Goal: Task Accomplishment & Management: Complete application form

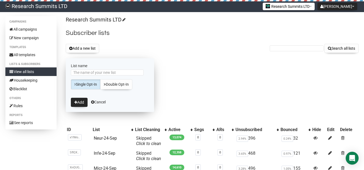
click at [89, 73] on input "List name" at bounding box center [107, 73] width 73 height 6
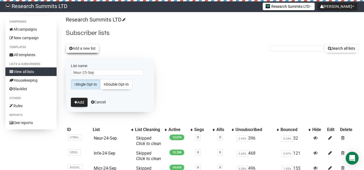
type input "Neur-25-Sep"
click at [84, 49] on button "Add a new list" at bounding box center [82, 48] width 33 height 9
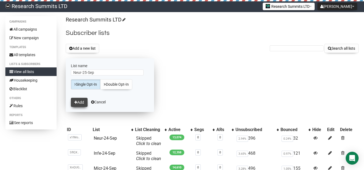
click at [80, 99] on button "Add" at bounding box center [79, 102] width 17 height 9
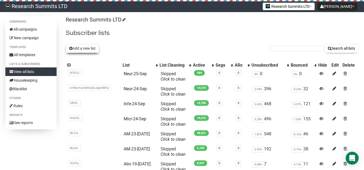
click at [77, 51] on button "Add a new list" at bounding box center [82, 48] width 33 height 9
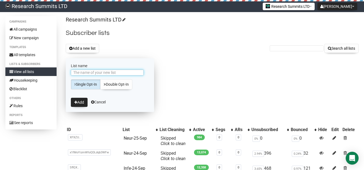
click at [90, 71] on input "List name" at bounding box center [107, 73] width 73 height 6
paste input "Infe-25-Sep"
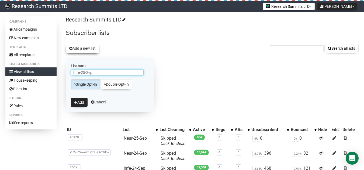
type input "Infe-25-Sep"
click at [82, 49] on button "Add a new list" at bounding box center [82, 48] width 33 height 9
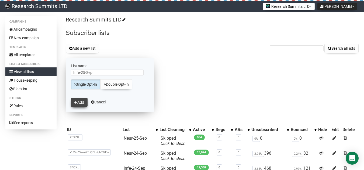
click at [80, 104] on button "Add" at bounding box center [79, 102] width 17 height 9
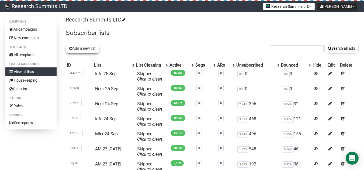
click at [89, 50] on button "Add a new list" at bounding box center [82, 48] width 33 height 9
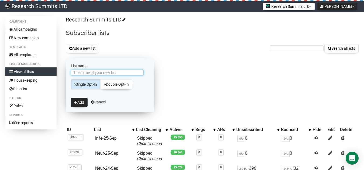
click at [76, 72] on input "List name" at bounding box center [107, 73] width 73 height 6
click at [85, 73] on input "List name" at bounding box center [107, 73] width 73 height 6
paste input "Micr-25-Sep"
type input "Micr-25-Sep"
click at [85, 104] on button "Add" at bounding box center [79, 102] width 17 height 9
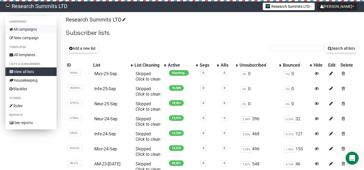
click at [32, 28] on link "All campaigns" at bounding box center [30, 29] width 51 height 9
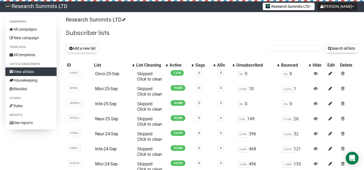
click at [79, 48] on button "Add a new list" at bounding box center [82, 48] width 33 height 9
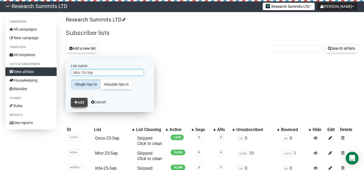
type input "Micr-26-Sep"
click at [80, 103] on button "Add" at bounding box center [79, 102] width 17 height 9
